Goal: Connect with others: Connect with others

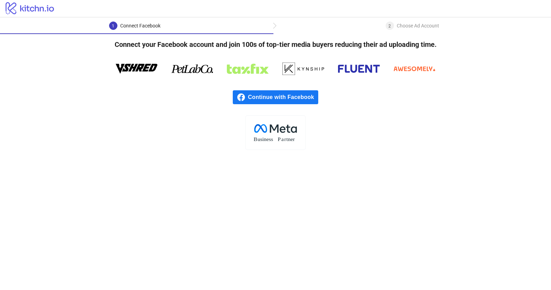
click at [182, 25] on div "1 Connect Facebook" at bounding box center [136, 28] width 273 height 12
click at [277, 101] on span "Continue with Facebook" at bounding box center [283, 97] width 70 height 14
click at [276, 139] on rect at bounding box center [275, 132] width 60 height 34
